Goal: Task Accomplishment & Management: Complete application form

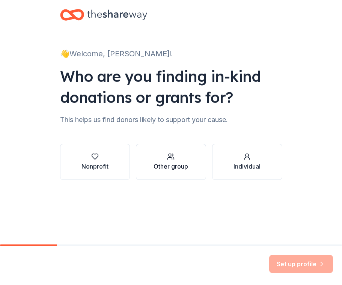
click at [179, 168] on div "Other group" at bounding box center [171, 166] width 35 height 9
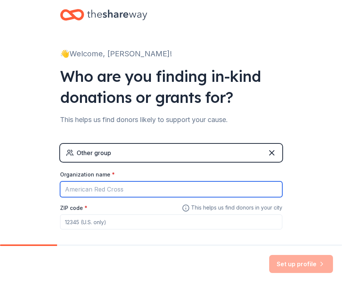
click at [151, 191] on input "Organization name *" at bounding box center [171, 189] width 222 height 16
type input "SELOC LLC"
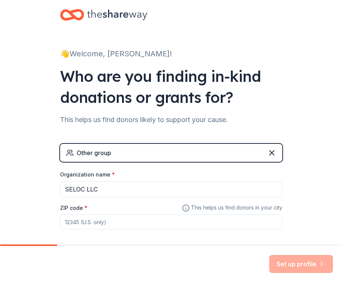
click at [141, 221] on input "ZIP code *" at bounding box center [171, 221] width 222 height 15
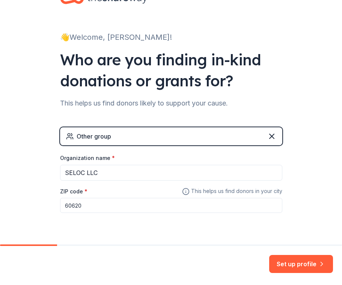
scroll to position [18, 0]
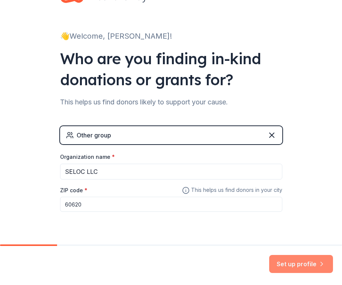
type input "60620"
click at [284, 263] on button "Set up profile" at bounding box center [301, 264] width 64 height 18
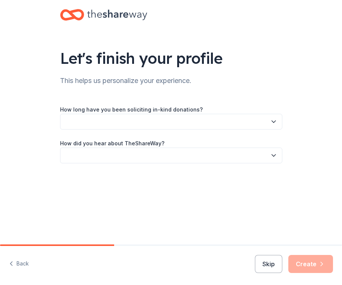
click at [185, 127] on button "button" at bounding box center [171, 122] width 222 height 16
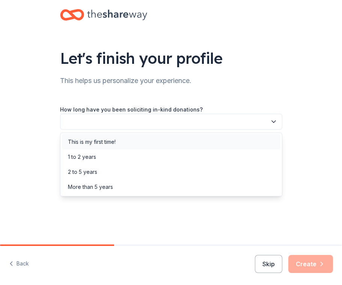
click at [140, 146] on div "This is my first time!" at bounding box center [171, 141] width 219 height 15
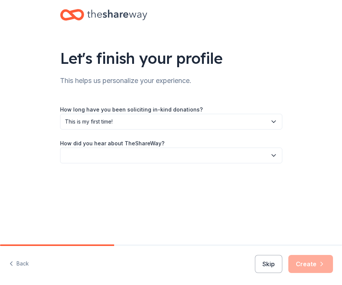
click at [131, 156] on button "button" at bounding box center [171, 156] width 222 height 16
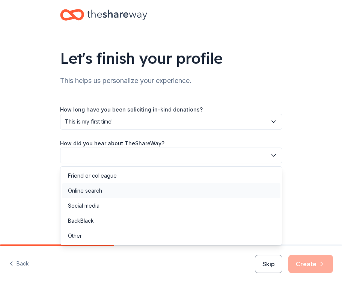
click at [112, 188] on div "Online search" at bounding box center [171, 190] width 219 height 15
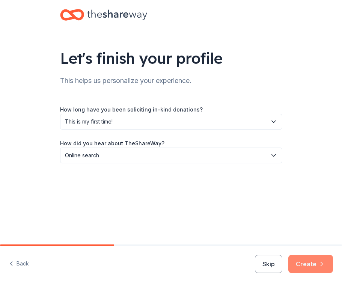
click at [317, 263] on button "Create" at bounding box center [311, 264] width 45 height 18
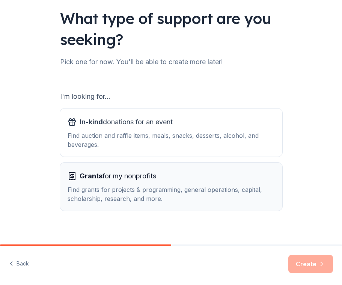
scroll to position [41, 0]
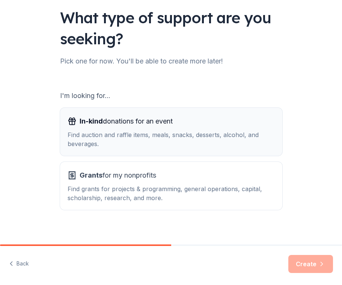
click at [197, 146] on div "Find auction and raffle items, meals, snacks, desserts, alcohol, and beverages." at bounding box center [171, 139] width 207 height 18
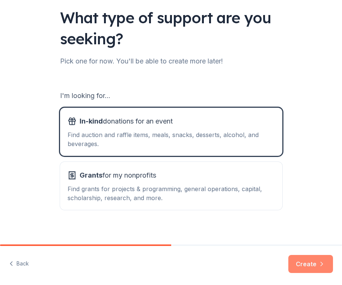
click at [314, 266] on button "Create" at bounding box center [311, 264] width 45 height 18
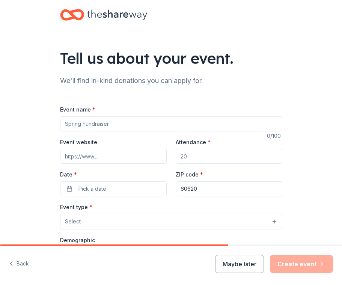
click at [192, 125] on input "Event name *" at bounding box center [171, 123] width 222 height 15
type input "[PERSON_NAME] Fundraiser"
click at [141, 159] on input "Event website" at bounding box center [113, 156] width 107 height 15
paste input "https://mollytrolleyfundraiser.rsvpify.com"
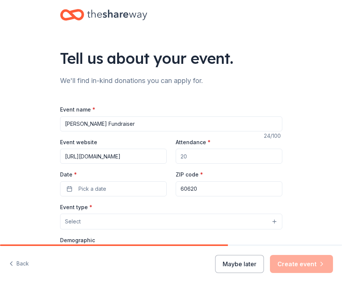
type input "https://mollytrolleyfundraiser.rsvpify.com"
click at [225, 157] on input "Attendance *" at bounding box center [229, 156] width 107 height 15
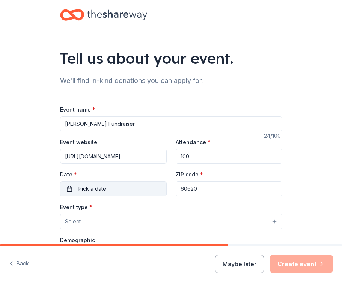
type input "100"
click at [142, 190] on button "Pick a date" at bounding box center [113, 188] width 107 height 15
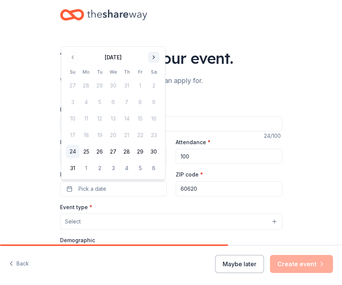
click at [155, 56] on button "Go to next month" at bounding box center [154, 57] width 11 height 11
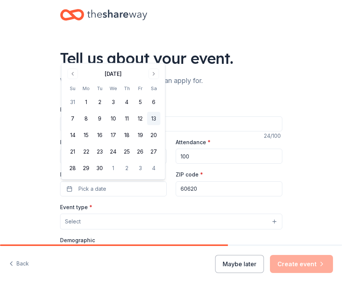
click at [154, 121] on button "13" at bounding box center [154, 119] width 14 height 14
click at [216, 203] on div "Event type * Select" at bounding box center [171, 215] width 222 height 27
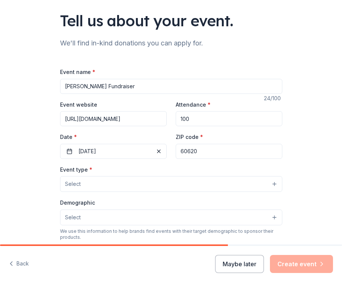
scroll to position [40, 0]
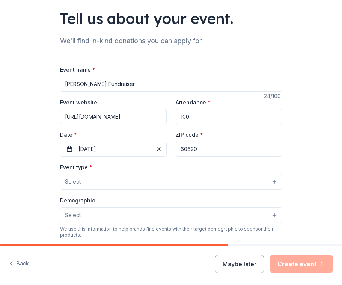
click at [219, 181] on button "Select" at bounding box center [171, 182] width 222 height 16
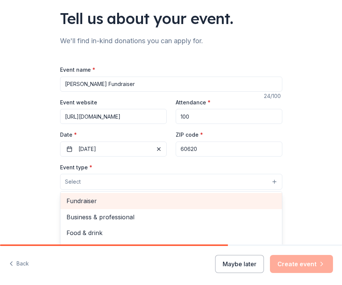
click at [192, 200] on span "Fundraiser" at bounding box center [171, 201] width 210 height 10
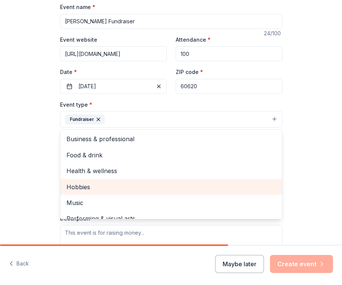
scroll to position [9, 0]
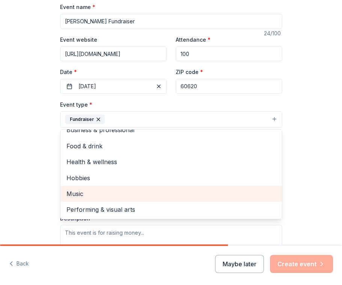
click at [148, 197] on span "Music" at bounding box center [171, 194] width 210 height 10
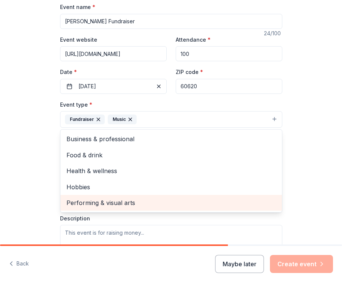
scroll to position [0, 0]
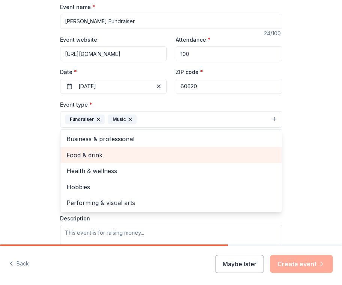
click at [143, 153] on span "Food & drink" at bounding box center [171, 155] width 210 height 10
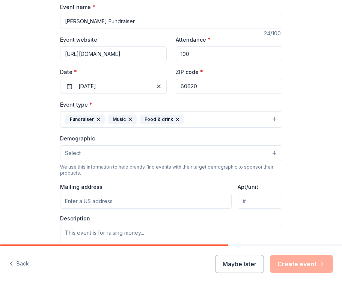
click at [130, 120] on icon "button" at bounding box center [130, 119] width 6 height 6
click at [144, 120] on icon "button" at bounding box center [145, 119] width 3 height 3
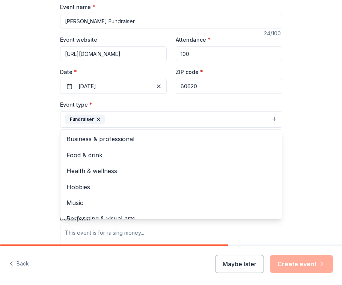
click at [22, 139] on div "Tell us about your event. We'll find in-kind donations you can apply for. Event…" at bounding box center [171, 141] width 342 height 489
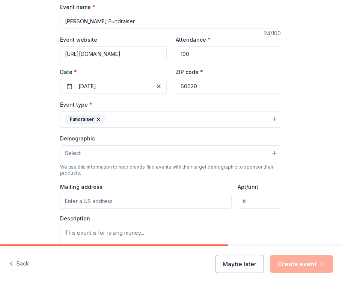
click at [99, 156] on button "Select" at bounding box center [171, 153] width 222 height 16
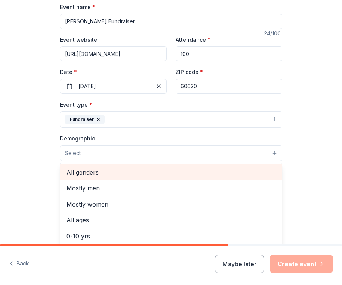
click at [98, 173] on span "All genders" at bounding box center [171, 173] width 210 height 10
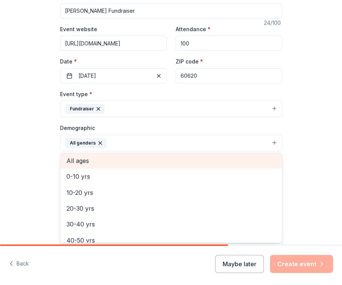
scroll to position [18, 0]
click at [103, 157] on span "All ages" at bounding box center [171, 162] width 210 height 10
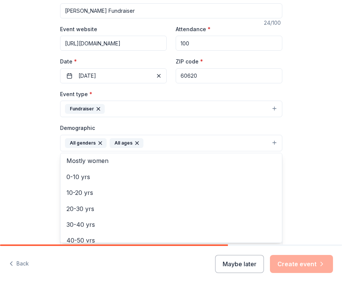
click at [43, 168] on div "Tell us about your event. We'll find in-kind donations you can apply for. Event…" at bounding box center [171, 131] width 342 height 489
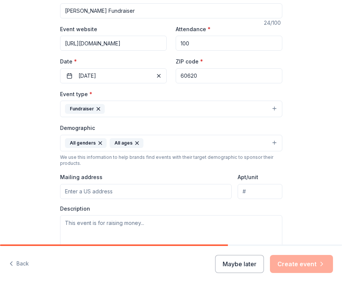
click at [103, 192] on input "Mailing address" at bounding box center [146, 191] width 172 height 15
type input "8800 S Genoa Ave"
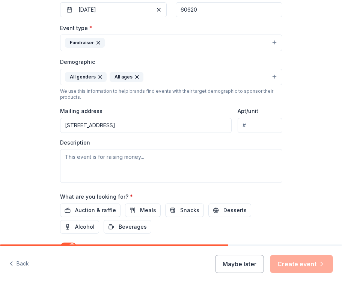
scroll to position [182, 0]
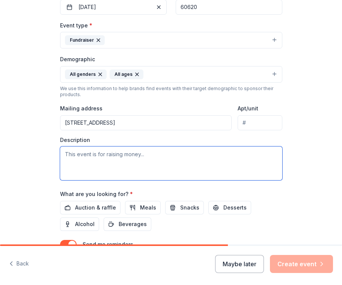
click at [153, 165] on textarea at bounding box center [171, 164] width 222 height 34
paste textarea "This fall, SELOC is excited to host a pivotal fundraising event aimed at launch…"
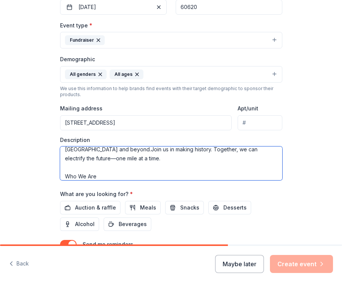
scroll to position [104, 0]
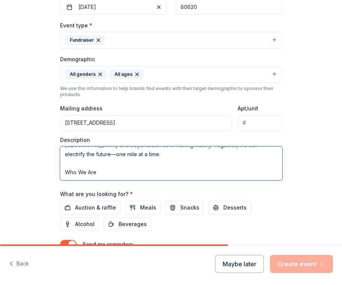
paste textarea "Located in the heart of Auburn Gresham, we specialize in converting gas-powered…"
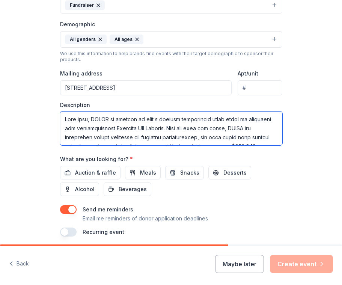
scroll to position [231, 0]
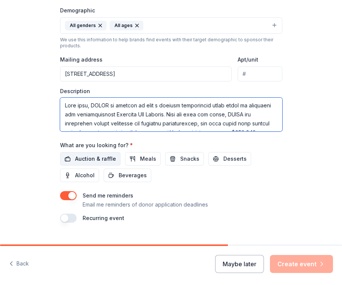
type textarea "This fall, SELOC is excited to host a pivotal fundraising event aimed at launch…"
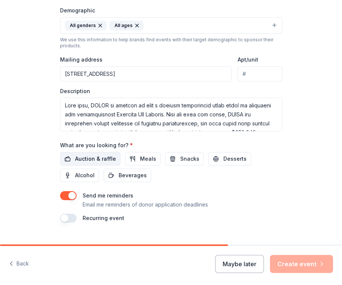
click at [111, 163] on button "Auction & raffle" at bounding box center [90, 159] width 60 height 14
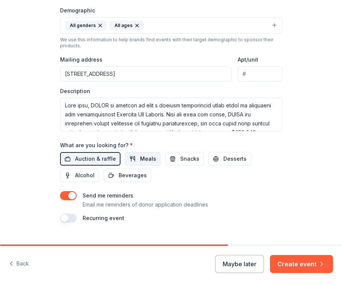
click at [142, 163] on span "Meals" at bounding box center [148, 158] width 16 height 9
click at [186, 157] on span "Snacks" at bounding box center [189, 158] width 19 height 9
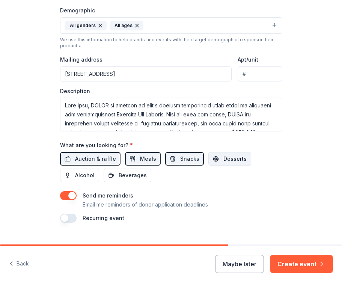
click at [224, 162] on span "Desserts" at bounding box center [235, 158] width 23 height 9
click at [83, 175] on span "Alcohol" at bounding box center [85, 175] width 20 height 9
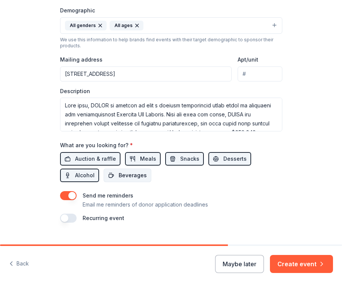
click at [121, 175] on span "Beverages" at bounding box center [133, 175] width 28 height 9
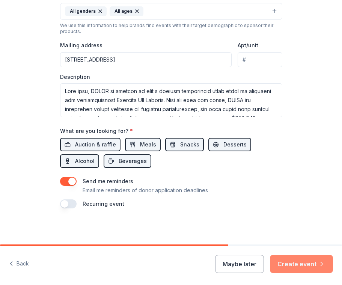
click at [298, 264] on button "Create event" at bounding box center [301, 264] width 63 height 18
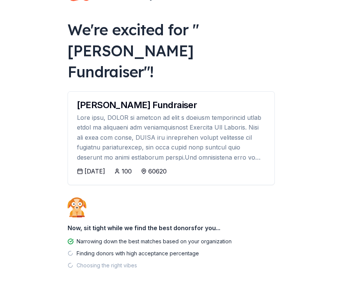
scroll to position [42, 0]
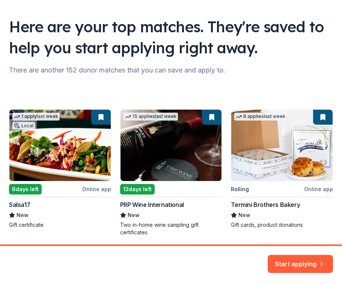
scroll to position [53, 0]
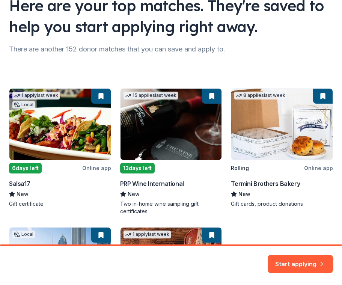
click at [82, 132] on div "1 apply last week Local 6 days left Online app Salsa17 New Gift certificate 15 …" at bounding box center [171, 221] width 324 height 266
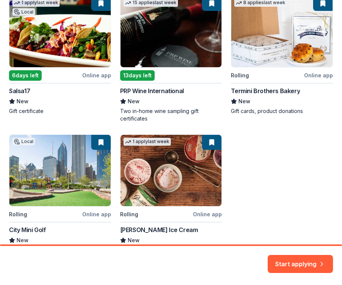
scroll to position [127, 0]
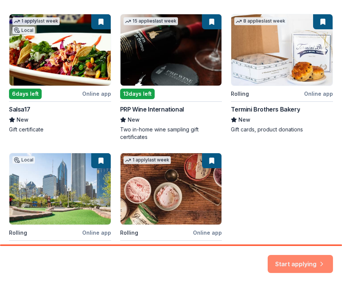
click at [285, 258] on button "Start applying" at bounding box center [300, 260] width 65 height 18
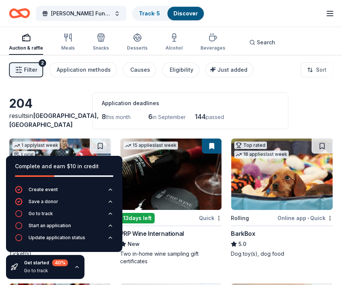
click at [299, 113] on div "204 results in Chicago, IL Application deadlines 8 this month 6 in September 14…" at bounding box center [171, 110] width 324 height 37
click at [77, 269] on icon "button" at bounding box center [77, 267] width 6 height 6
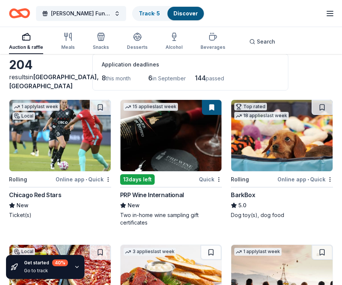
scroll to position [33, 0]
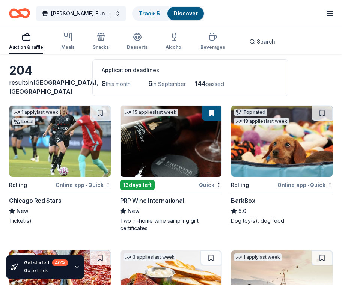
click at [84, 183] on div "Online app • Quick" at bounding box center [84, 184] width 56 height 9
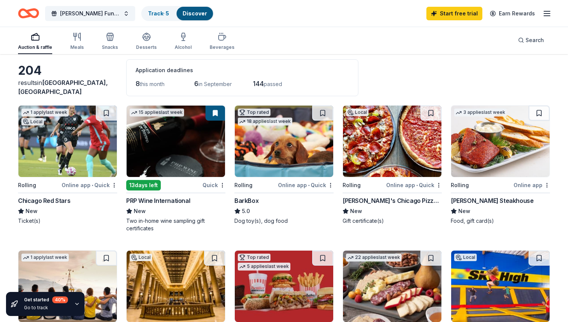
click at [196, 165] on img at bounding box center [176, 141] width 98 height 71
click at [223, 186] on html "Molly Trolly Fundraiser Track · 5 Discover Start free trial Earn Rewards Auctio…" at bounding box center [284, 128] width 568 height 322
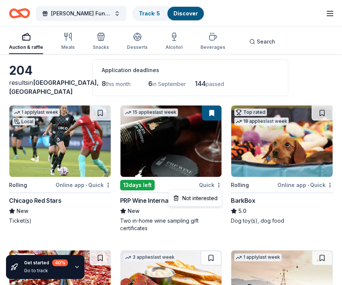
click at [307, 78] on html "Molly Trolly Fundraiser Track · 5 Discover Start free trial Earn Rewards Auctio…" at bounding box center [171, 109] width 342 height 285
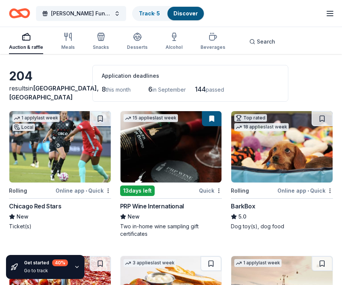
scroll to position [0, 0]
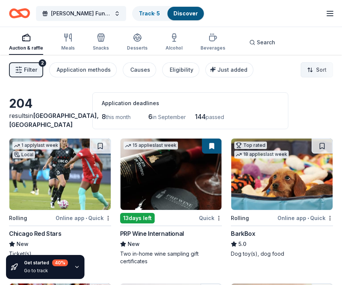
click at [319, 68] on html "Molly Trolly Fundraiser Track · 5 Discover Start free trial Earn Rewards Auctio…" at bounding box center [171, 142] width 342 height 285
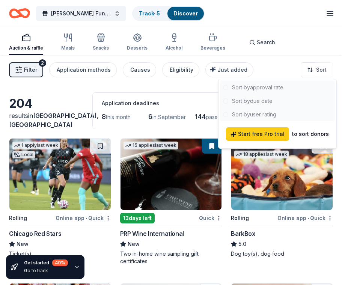
click at [253, 105] on div at bounding box center [277, 101] width 115 height 41
click at [228, 101] on div at bounding box center [277, 101] width 115 height 41
click at [319, 69] on html "Molly Trolly Fundraiser Track · 5 Discover Start free trial Earn Rewards Auctio…" at bounding box center [171, 142] width 342 height 285
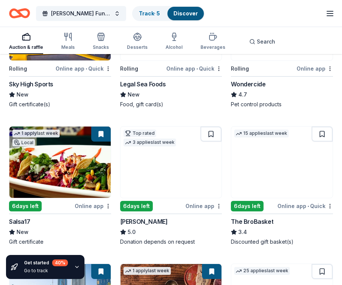
scroll to position [603, 0]
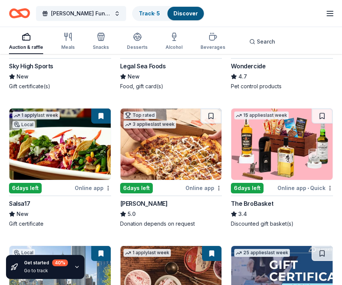
click at [151, 147] on img at bounding box center [171, 144] width 101 height 71
click at [94, 167] on img at bounding box center [59, 144] width 101 height 71
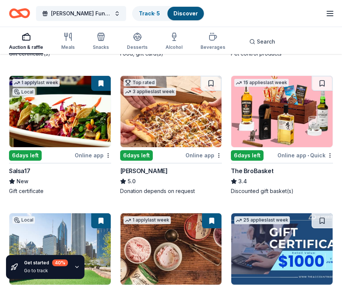
scroll to position [638, 0]
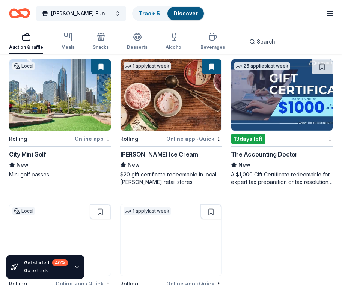
scroll to position [764, 0]
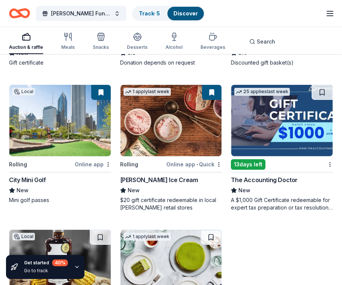
click at [63, 114] on img at bounding box center [59, 120] width 101 height 71
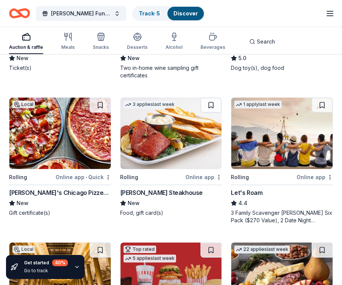
scroll to position [144, 0]
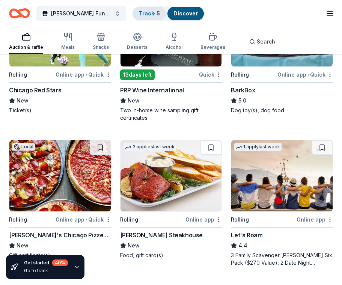
click at [154, 13] on link "Track · 5" at bounding box center [149, 13] width 21 height 6
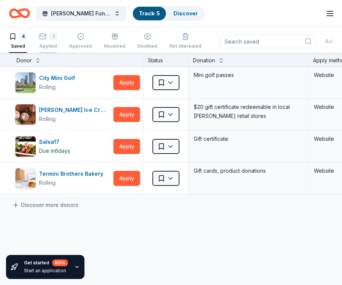
click at [48, 39] on div "1" at bounding box center [48, 37] width 18 height 8
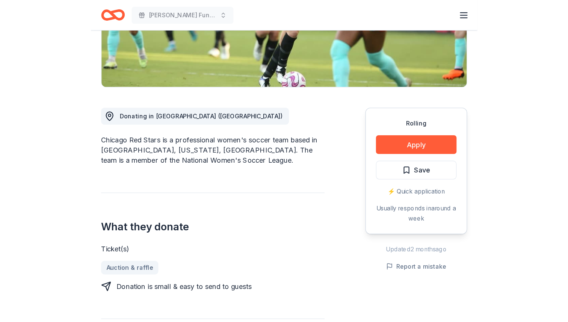
scroll to position [150, 0]
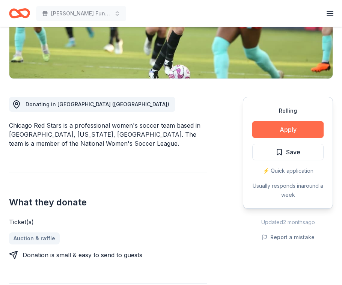
click at [303, 124] on button "Apply" at bounding box center [287, 129] width 71 height 17
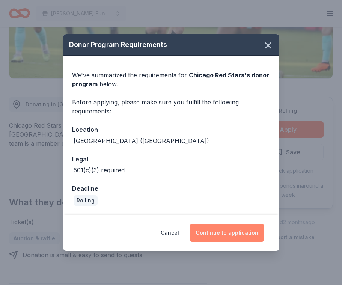
click at [208, 231] on button "Continue to application" at bounding box center [227, 233] width 75 height 18
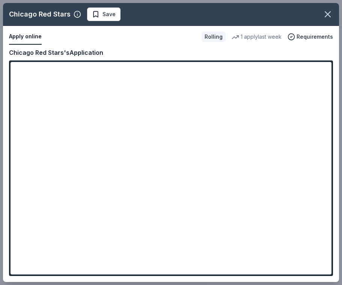
click at [298, 33] on div "Chicago Red Stars Save Apply online Rolling 1 apply last week Requirements Copy…" at bounding box center [171, 142] width 336 height 279
click at [292, 38] on div "Chicago Red Stars Save Apply online Rolling 1 apply last week Requirements Copy…" at bounding box center [171, 142] width 336 height 279
click at [326, 39] on div "Chicago Red Stars Save Apply online Rolling 1 apply last week Requirements Copy…" at bounding box center [171, 142] width 336 height 279
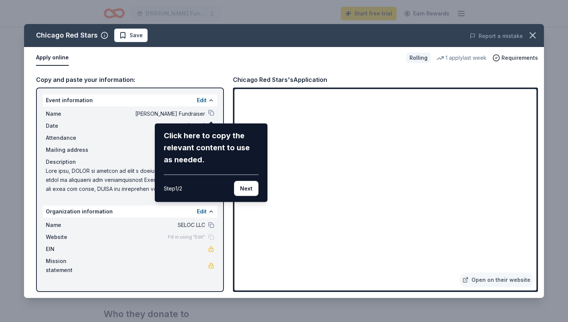
click at [342, 58] on div "Chicago Red Stars Save Report a mistake Apply online Rolling 1 apply last week …" at bounding box center [284, 161] width 520 height 274
click at [246, 189] on button "Next" at bounding box center [246, 188] width 24 height 15
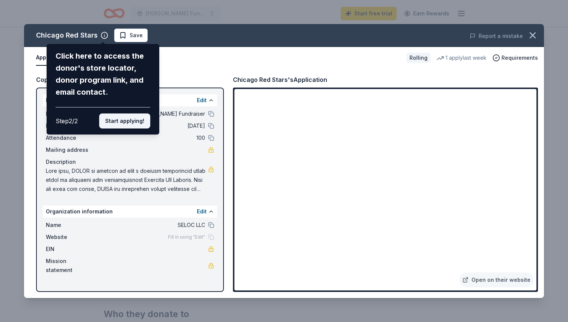
click at [143, 126] on button "Start applying!" at bounding box center [124, 120] width 51 height 15
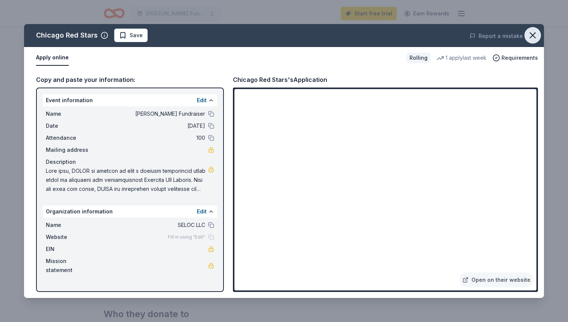
click at [342, 37] on icon "button" at bounding box center [532, 35] width 5 height 5
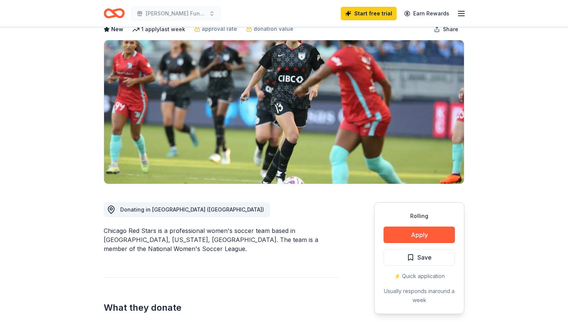
scroll to position [0, 0]
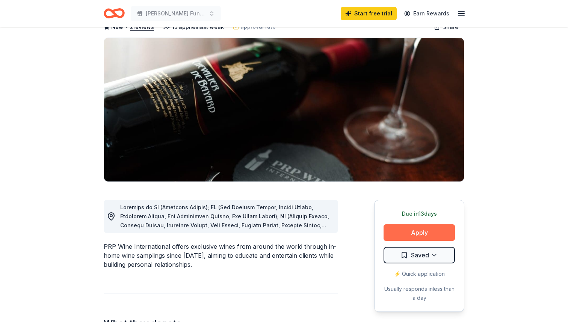
scroll to position [48, 0]
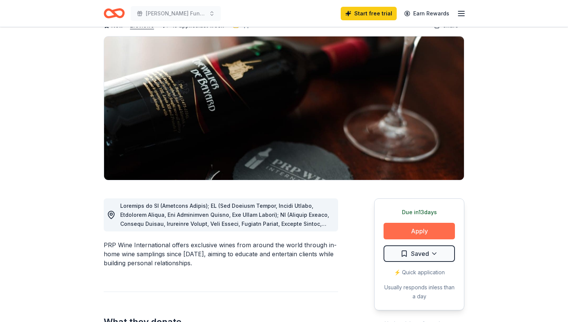
click at [420, 231] on button "Apply" at bounding box center [419, 231] width 71 height 17
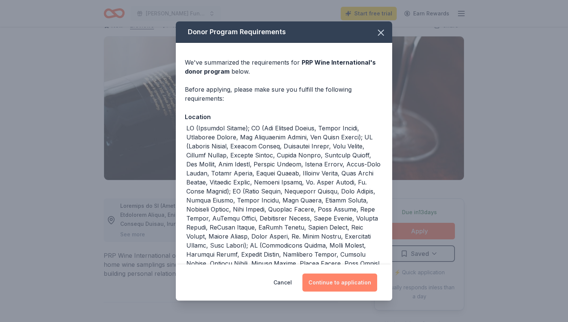
click at [354, 280] on button "Continue to application" at bounding box center [339, 282] width 75 height 18
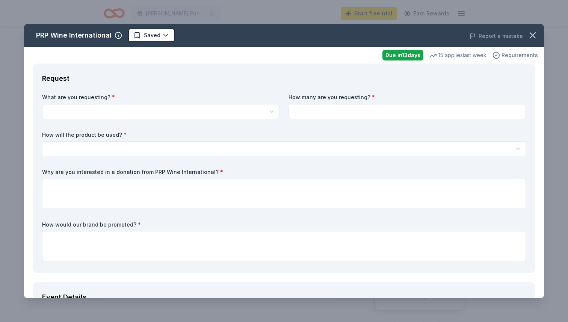
click at [500, 54] on icon "button" at bounding box center [496, 55] width 8 height 8
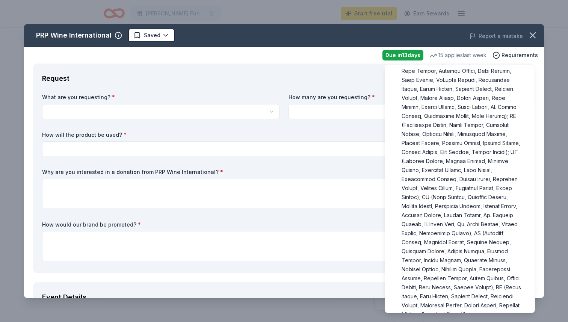
scroll to position [205, 0]
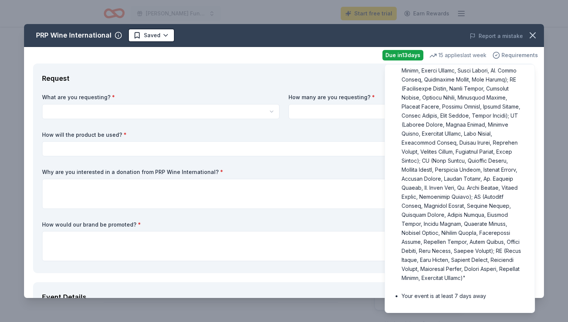
click at [507, 57] on span "Requirements" at bounding box center [519, 55] width 36 height 9
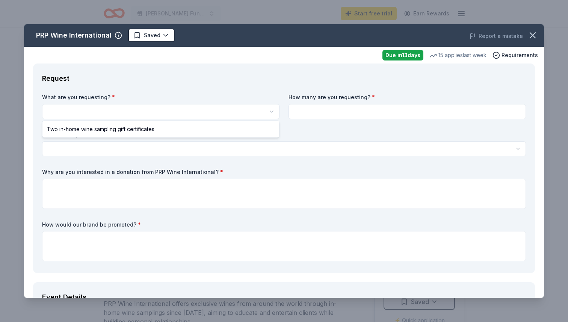
click at [189, 117] on html "Molly Trolly Fundraiser Start free trial Earn Rewards Due in 13 days Share PRP …" at bounding box center [284, 161] width 568 height 322
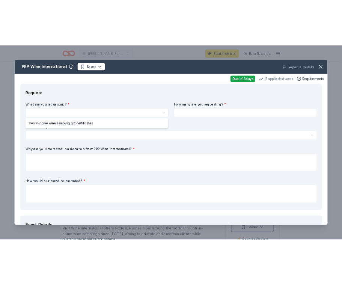
scroll to position [0, 0]
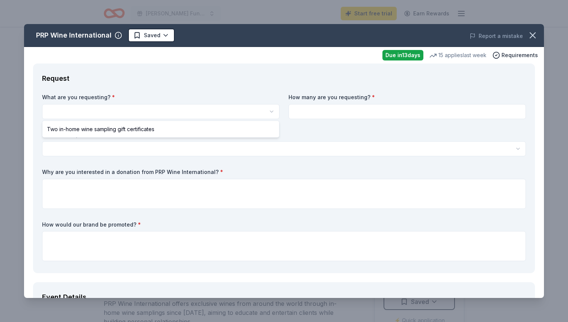
select select "Two in-home wine sampling gift certificates"
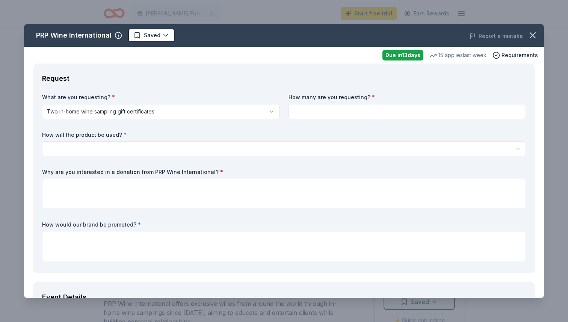
click at [338, 118] on input at bounding box center [407, 111] width 237 height 15
type input "2"
click at [213, 158] on div "What are you requesting? * Two in-home wine sampling gift certificates Two in-h…" at bounding box center [284, 179] width 484 height 171
click at [202, 148] on html "Molly Trolly Fundraiser Start free trial Earn Rewards Due in 13 days Share PRP …" at bounding box center [284, 161] width 568 height 322
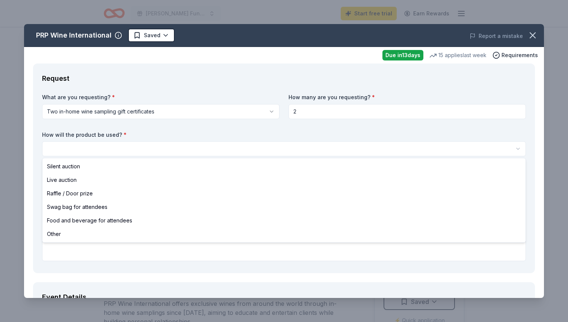
select select "raffleDoorPrize"
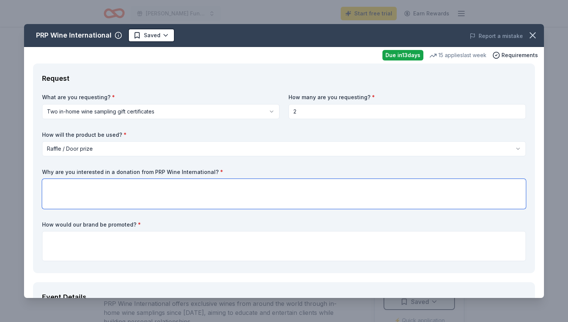
click at [116, 182] on textarea at bounding box center [284, 194] width 484 height 30
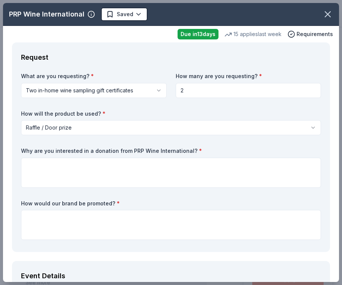
click at [204, 95] on input "2" at bounding box center [249, 90] width 146 height 15
type input "10"
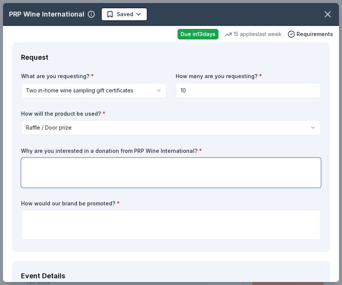
click at [90, 185] on textarea at bounding box center [171, 173] width 300 height 30
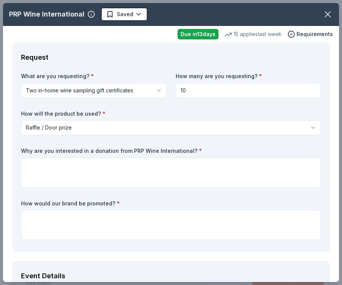
click at [120, 154] on div "Why are you interested in a donation from PRP Wine International? *" at bounding box center [171, 167] width 300 height 41
click at [121, 150] on label "Why are you interested in a donation from PRP Wine International? *" at bounding box center [171, 151] width 300 height 8
drag, startPoint x: 191, startPoint y: 148, endPoint x: 89, endPoint y: 145, distance: 101.8
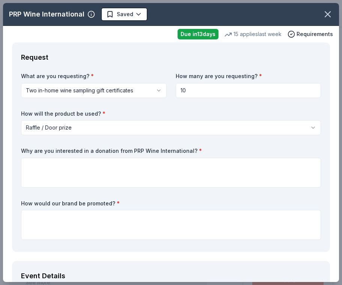
click at [89, 145] on div "What are you requesting? * Two in-home wine sampling gift certificates Two in-h…" at bounding box center [171, 158] width 300 height 171
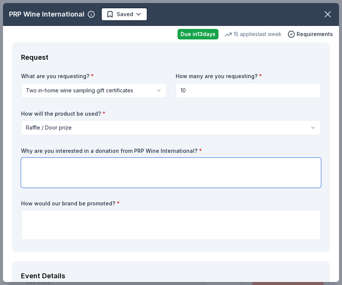
click at [71, 170] on textarea at bounding box center [171, 173] width 300 height 30
paste textarea "SELOPC is committed to advancing sustainability and community development throu…"
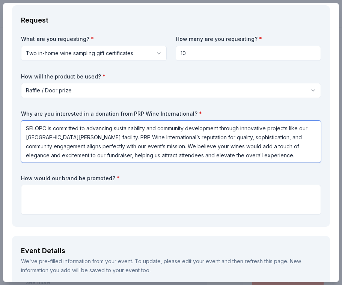
scroll to position [49, 0]
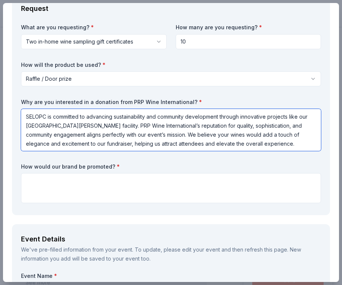
type textarea "SELOPC is committed to advancing sustainability and community development throu…"
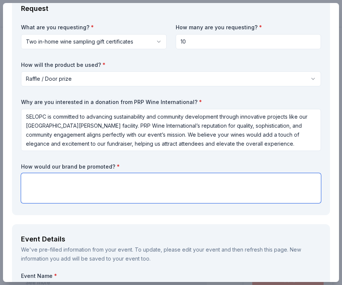
click at [95, 190] on textarea at bounding box center [171, 188] width 300 height 30
paste textarea "PRP Wine International will be recognized as a valued supporter throughout our …"
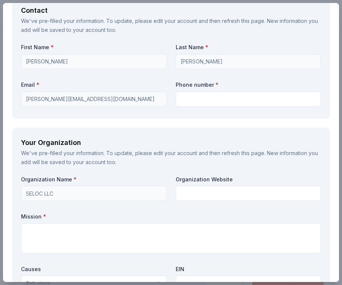
scroll to position [773, 0]
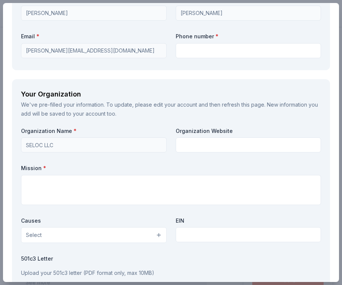
type textarea "PRP Wine International will be recognized as a valued supporter throughout our …"
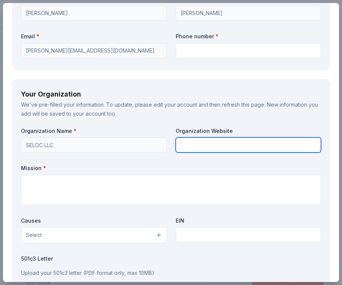
click at [201, 146] on input "text" at bounding box center [249, 144] width 146 height 15
type input "[DOMAIN_NAME]"
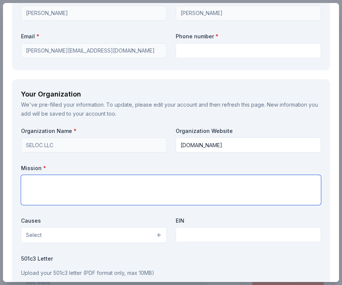
click at [142, 190] on textarea at bounding box center [171, 190] width 300 height 30
paste textarea ""Powering communities through clean energy, opportunity, and innovation." At SE…"
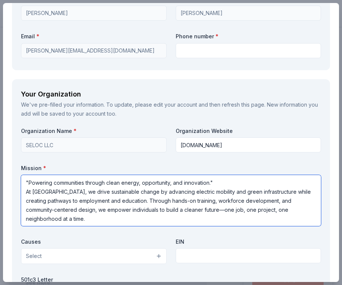
click at [28, 183] on textarea ""Powering communities through clean energy, opportunity, and innovation." At SE…" at bounding box center [171, 200] width 300 height 51
click at [223, 177] on textarea "Powering communities through clean energy, opportunity, and innovation." At SEL…" at bounding box center [171, 200] width 300 height 51
click at [214, 182] on textarea "Powering communities through clean energy, opportunity, and innovation." At SEL…" at bounding box center [171, 200] width 300 height 51
click at [162, 218] on textarea "Powering communities through clean energy, opportunity, and innovation. At [GEO…" at bounding box center [171, 200] width 300 height 51
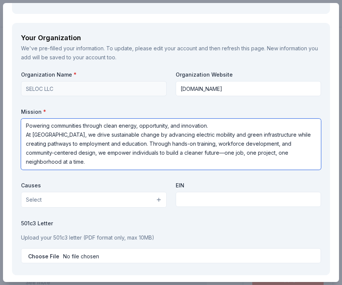
scroll to position [848, 0]
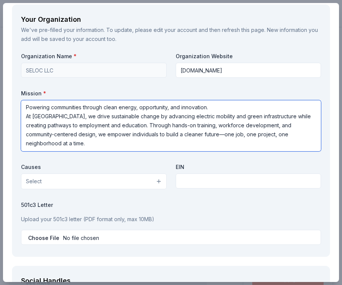
type textarea "Powering communities through clean energy, opportunity, and innovation. At [GEO…"
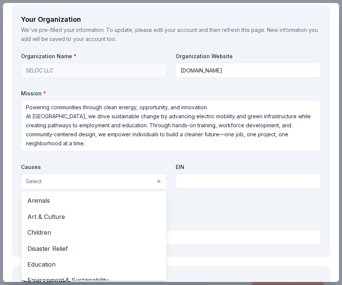
click at [143, 180] on button "Select" at bounding box center [94, 182] width 146 height 16
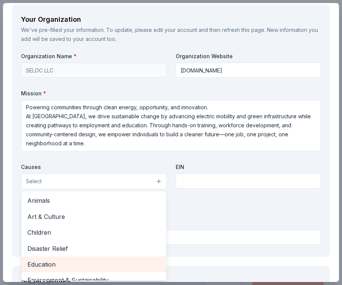
click at [91, 266] on span "Education" at bounding box center [93, 265] width 133 height 10
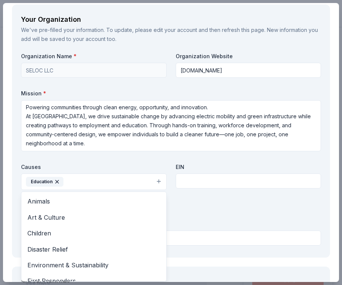
click at [129, 179] on button "Education" at bounding box center [94, 182] width 146 height 17
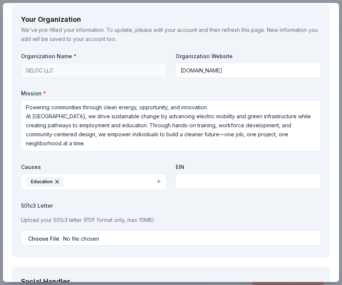
click at [122, 186] on button "Education" at bounding box center [94, 182] width 146 height 17
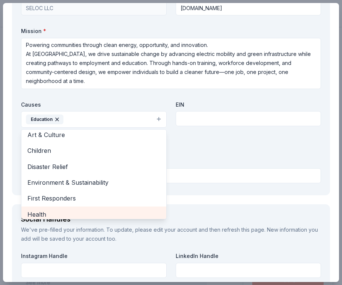
scroll to position [20, 0]
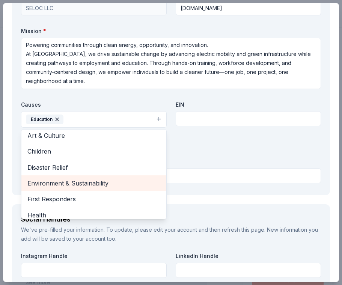
click at [107, 186] on span "Environment & Sustainability" at bounding box center [93, 183] width 133 height 10
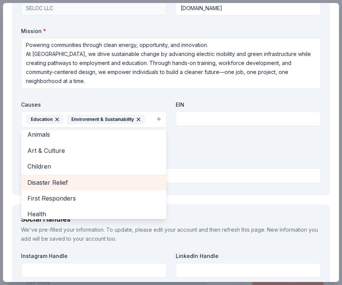
scroll to position [0, 0]
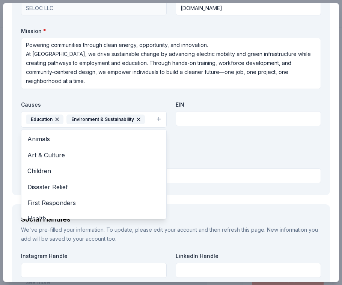
click at [210, 150] on div "Organization Name * SELOC LLC Organization Website SELOCEV.ORG Mission * Poweri…" at bounding box center [171, 88] width 300 height 196
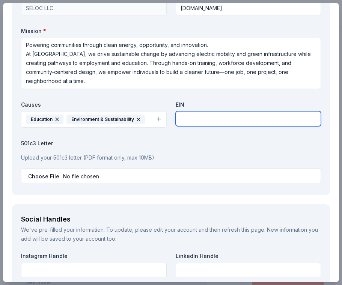
click at [213, 121] on input "text" at bounding box center [249, 118] width 146 height 15
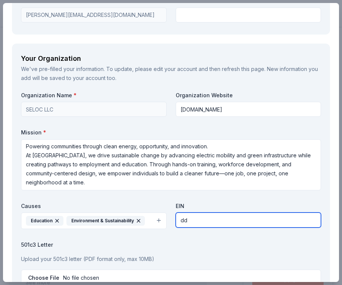
scroll to position [804, 0]
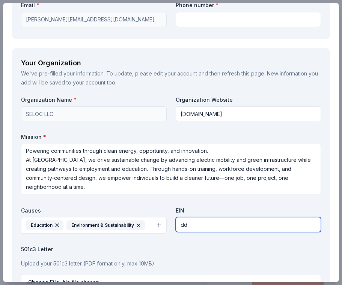
type input "d"
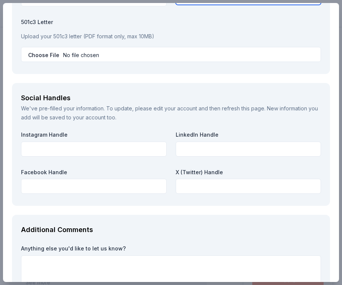
scroll to position [1035, 0]
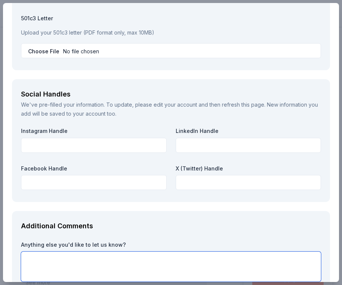
click at [185, 257] on textarea at bounding box center [171, 267] width 300 height 30
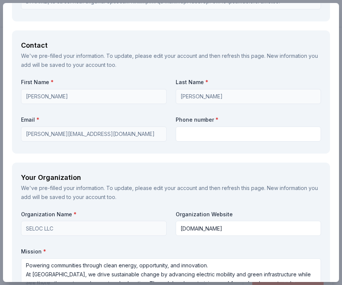
scroll to position [666, 0]
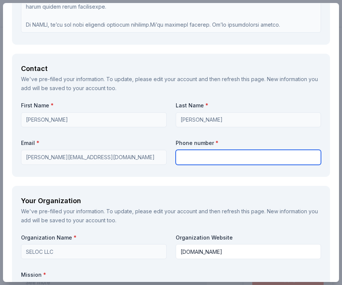
click at [193, 153] on input "text" at bounding box center [249, 157] width 146 height 15
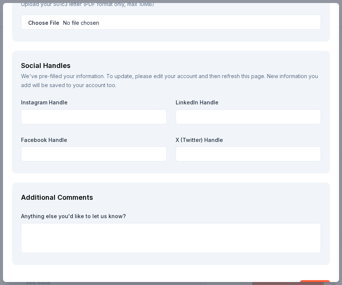
scroll to position [1086, 0]
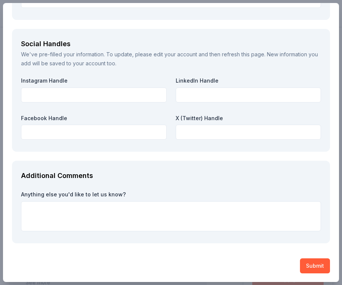
type input "7196511639"
click at [313, 268] on button "Submit" at bounding box center [315, 265] width 30 height 15
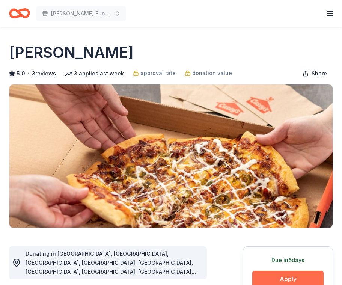
click at [278, 273] on button "Apply" at bounding box center [287, 279] width 71 height 17
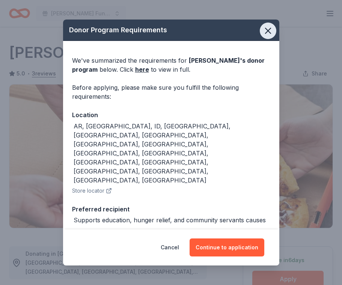
click at [272, 32] on icon "button" at bounding box center [268, 31] width 11 height 11
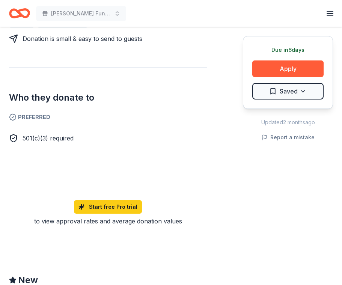
scroll to position [366, 0]
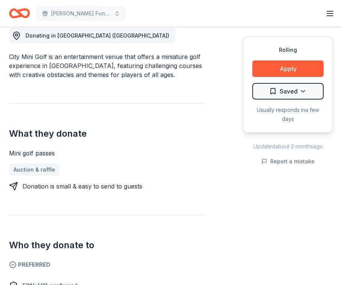
scroll to position [204, 0]
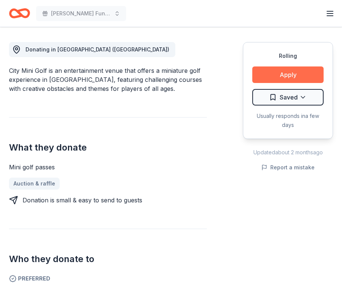
click at [282, 72] on button "Apply" at bounding box center [287, 74] width 71 height 17
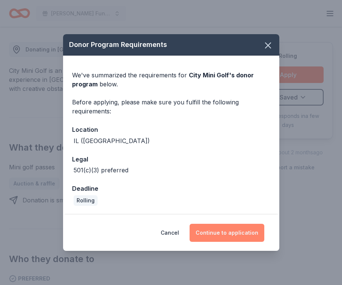
click at [234, 234] on button "Continue to application" at bounding box center [227, 233] width 75 height 18
